Goal: Transaction & Acquisition: Purchase product/service

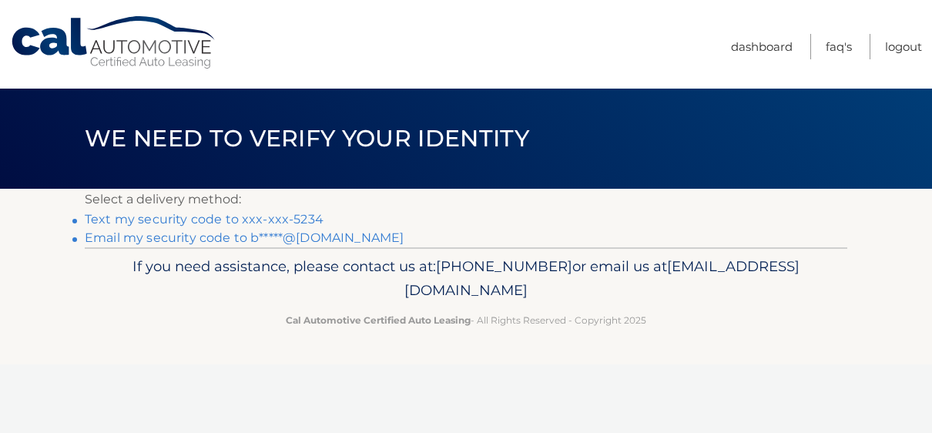
click at [240, 218] on link "Text my security code to xxx-xxx-5234" at bounding box center [204, 219] width 239 height 15
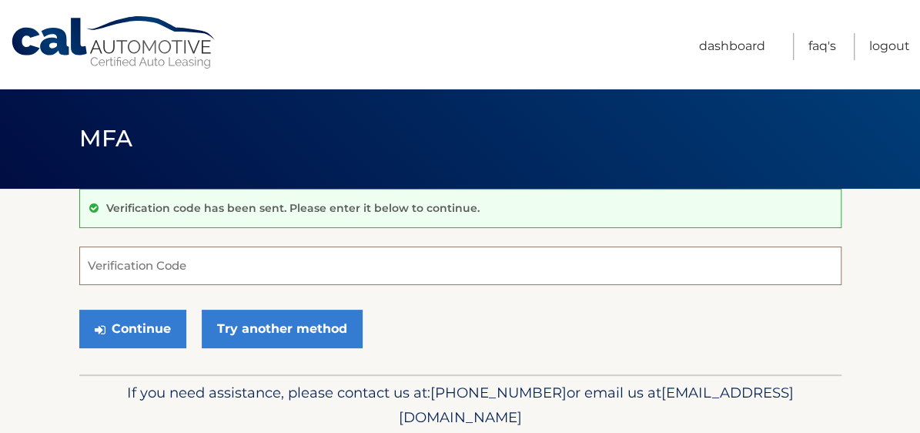
click at [154, 263] on input "Verification Code" at bounding box center [460, 265] width 762 height 39
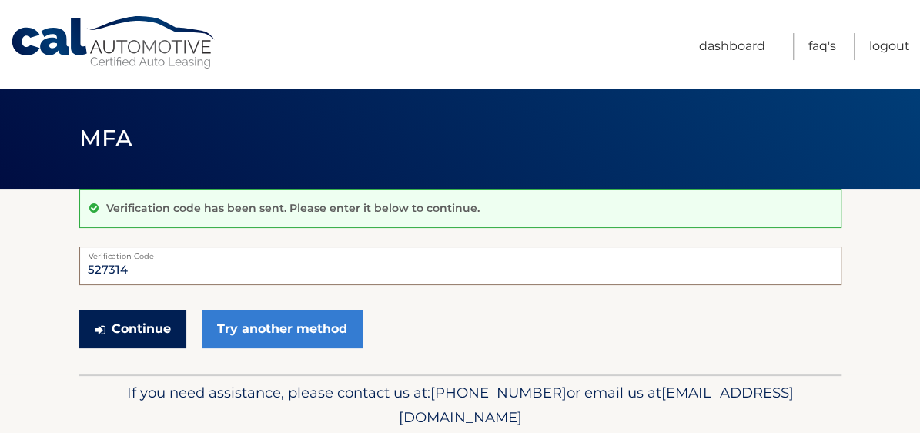
type input "527314"
click at [137, 327] on button "Continue" at bounding box center [132, 329] width 107 height 39
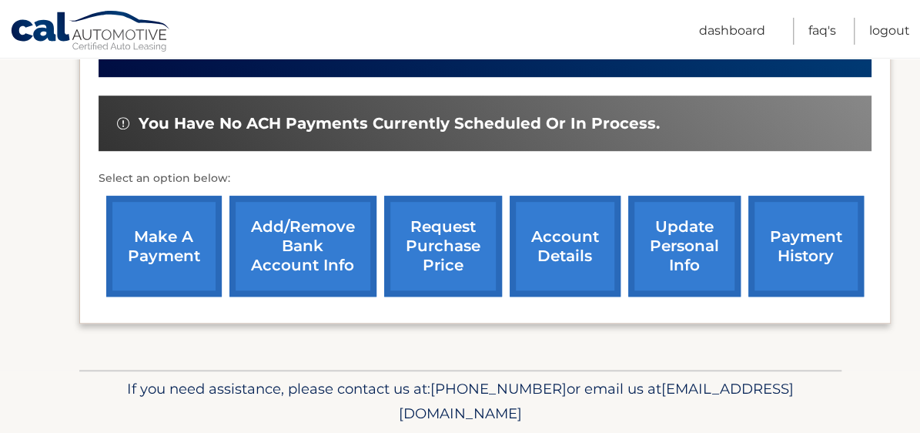
scroll to position [451, 0]
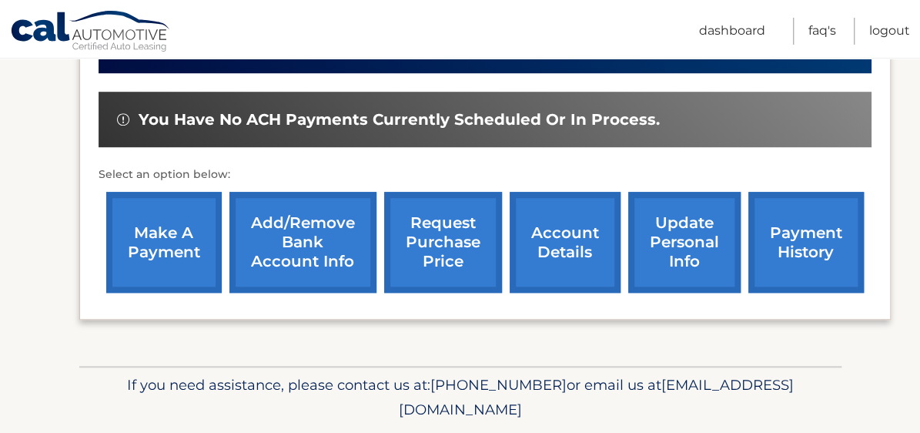
click at [175, 253] on link "make a payment" at bounding box center [164, 242] width 116 height 101
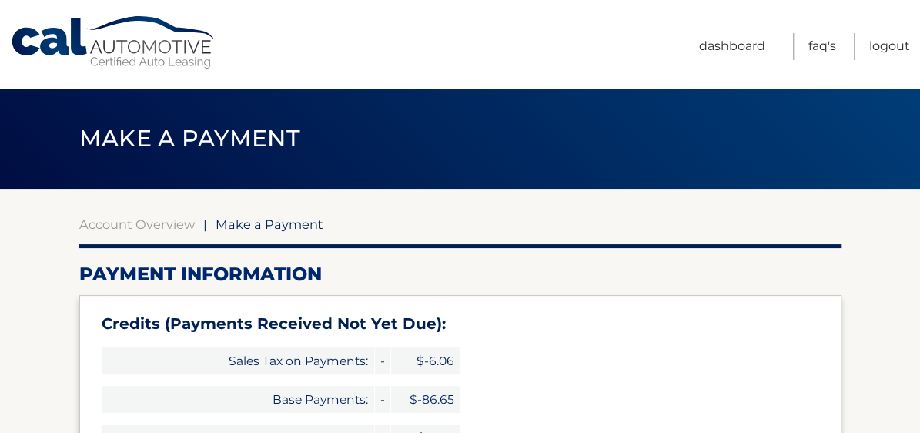
type input "649.98"
select select "N2QxNGE1ZDUtZWRlZS00OWQxLWExOTQtOGU3ODgwZWYxMWEx"
click at [890, 44] on link "Logout" at bounding box center [890, 46] width 41 height 27
